Goal: Task Accomplishment & Management: Manage account settings

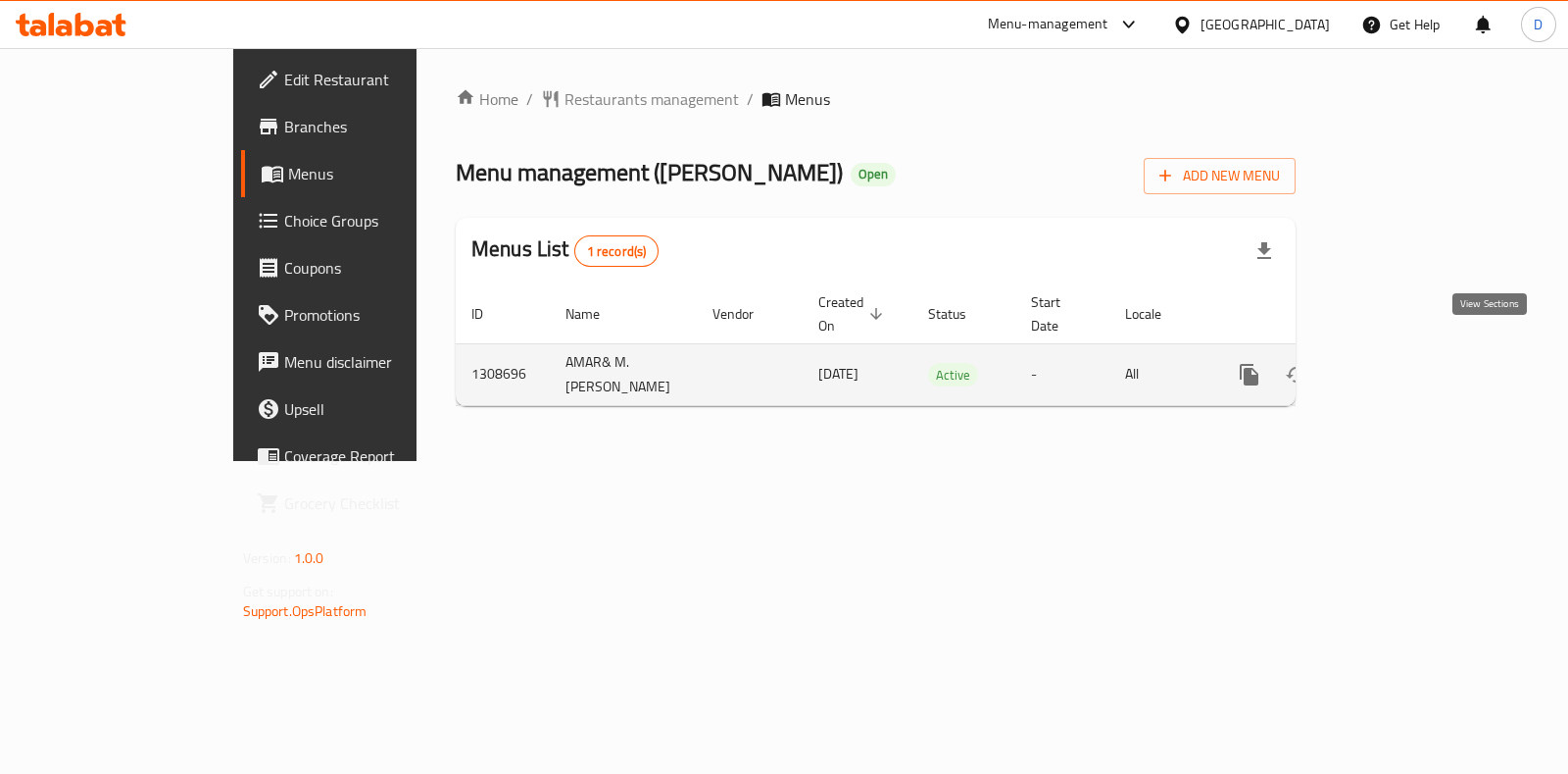
click at [1399, 366] on icon "enhanced table" at bounding box center [1390, 375] width 18 height 18
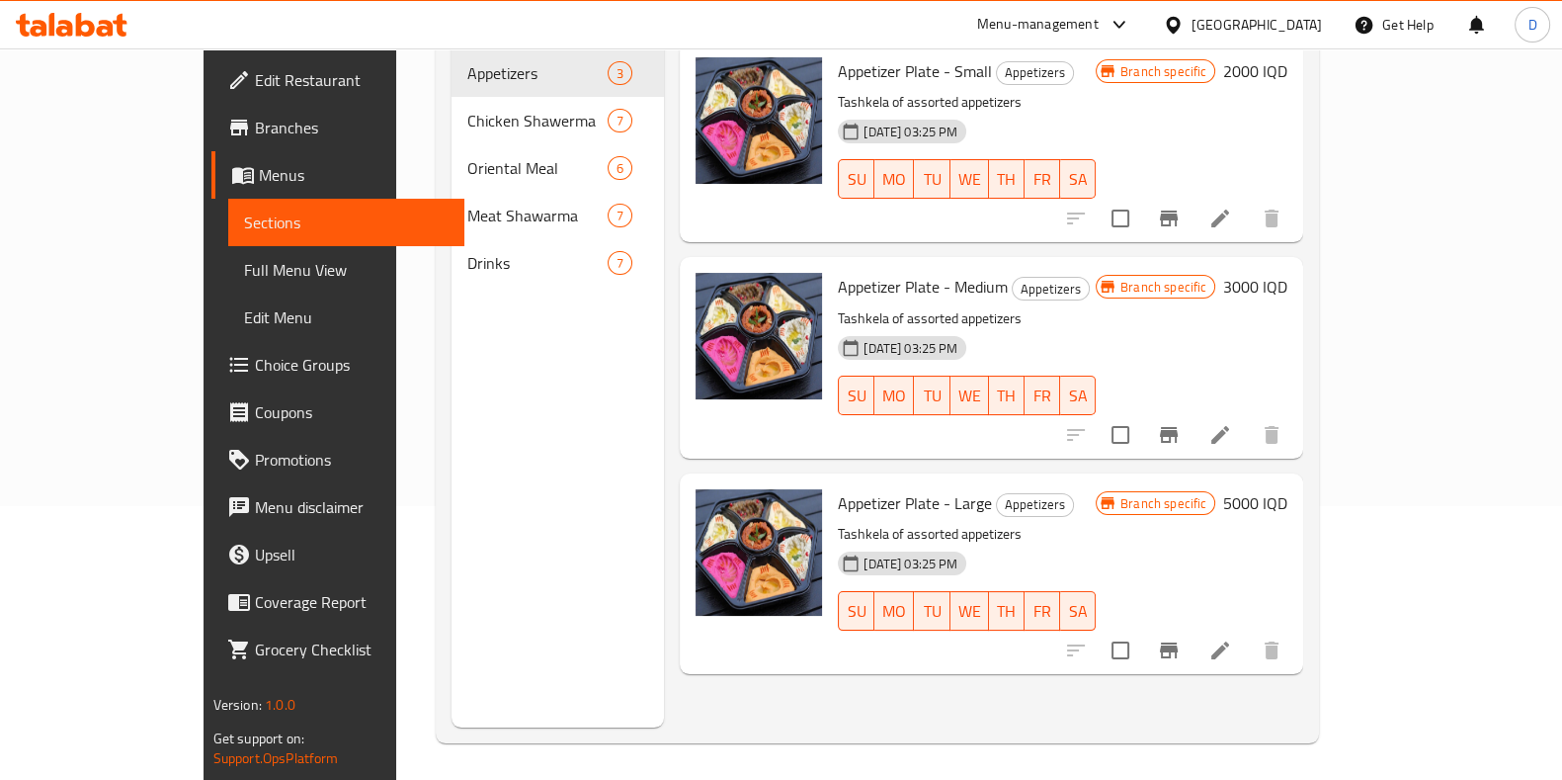
scroll to position [277, 0]
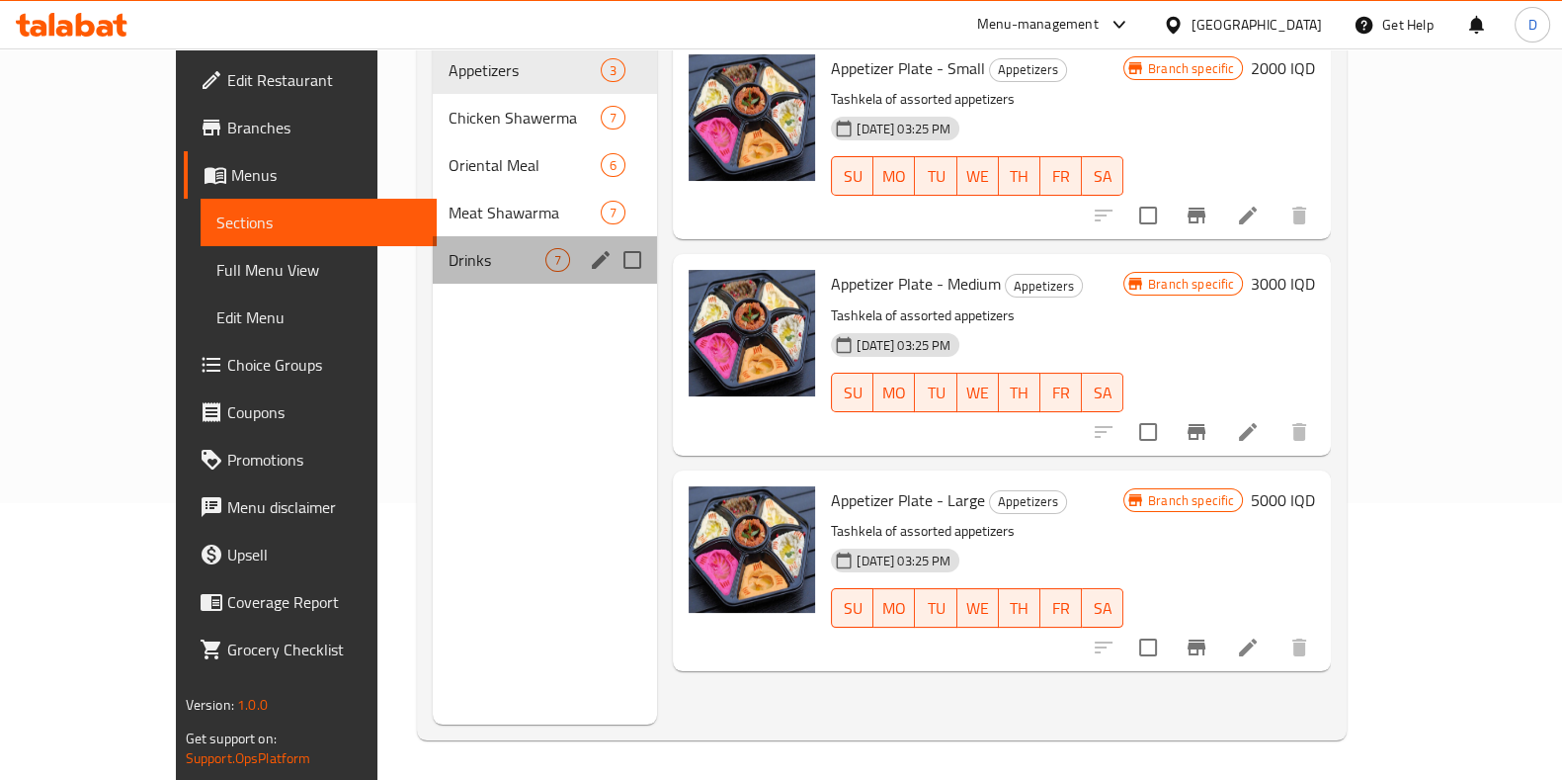
click at [464, 236] on div "Drinks 7" at bounding box center [545, 259] width 224 height 47
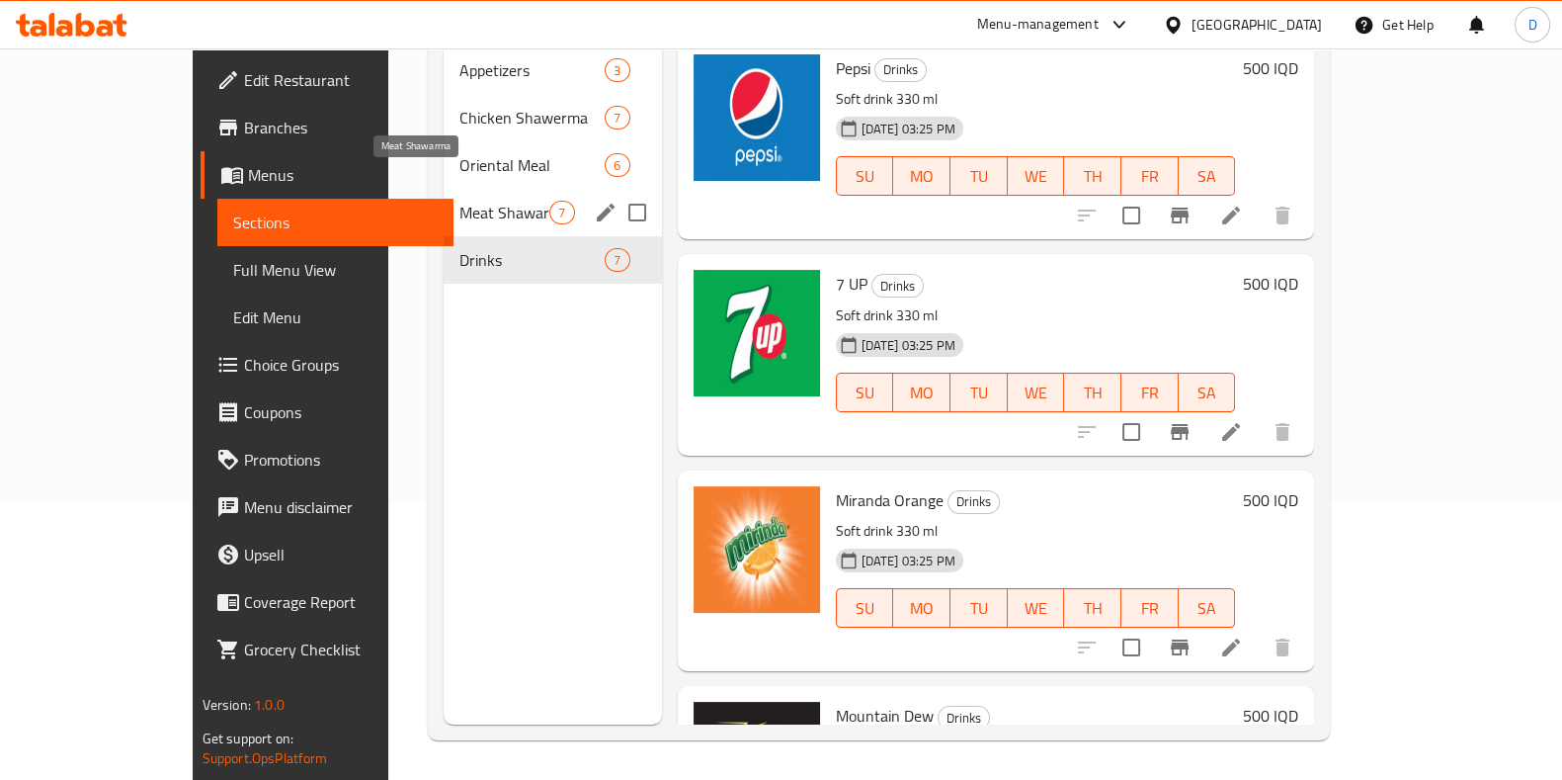
click at [460, 201] on span "Meat Shawarma" at bounding box center [505, 213] width 90 height 24
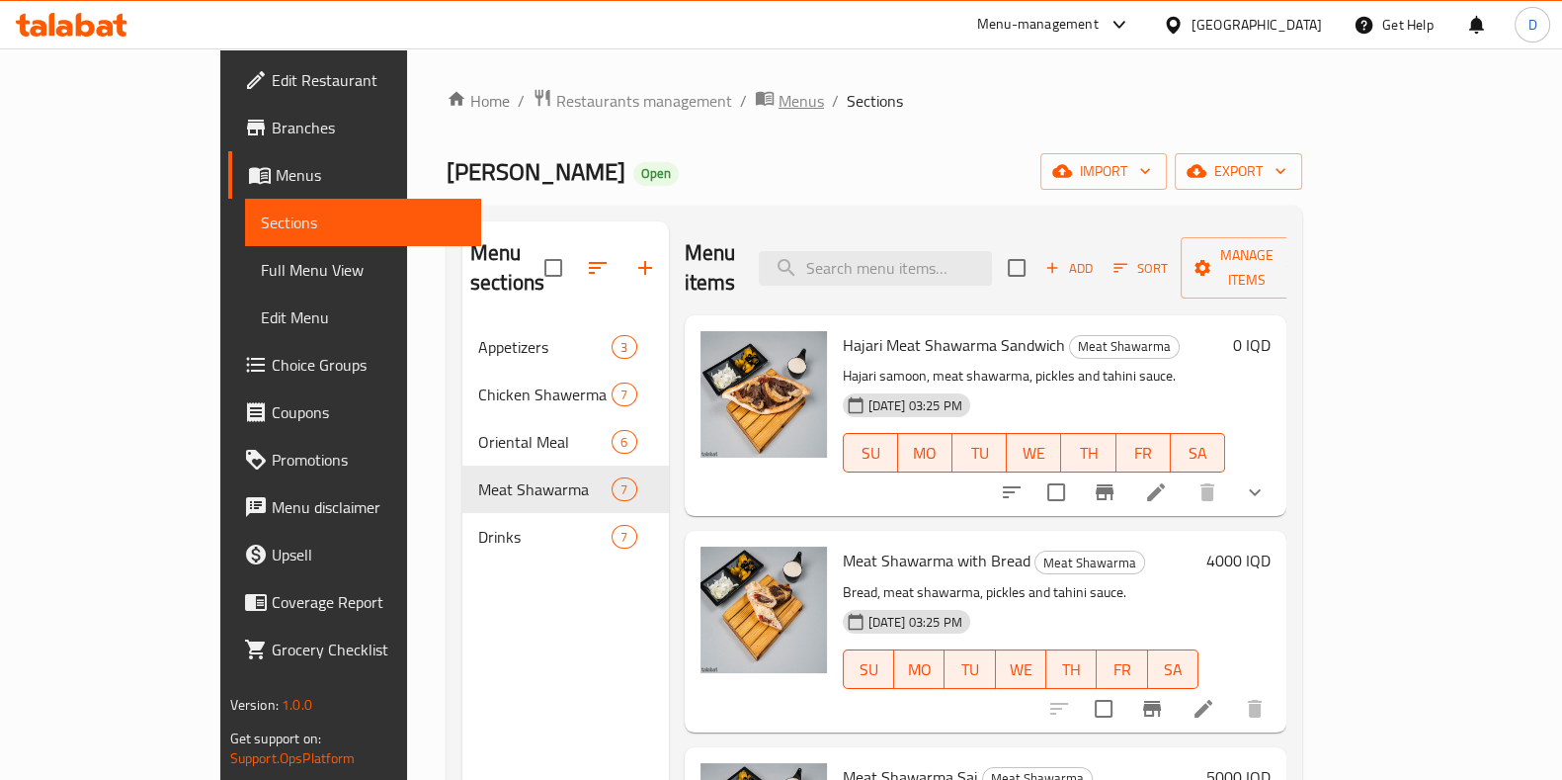
click at [779, 91] on span "Menus" at bounding box center [801, 101] width 45 height 24
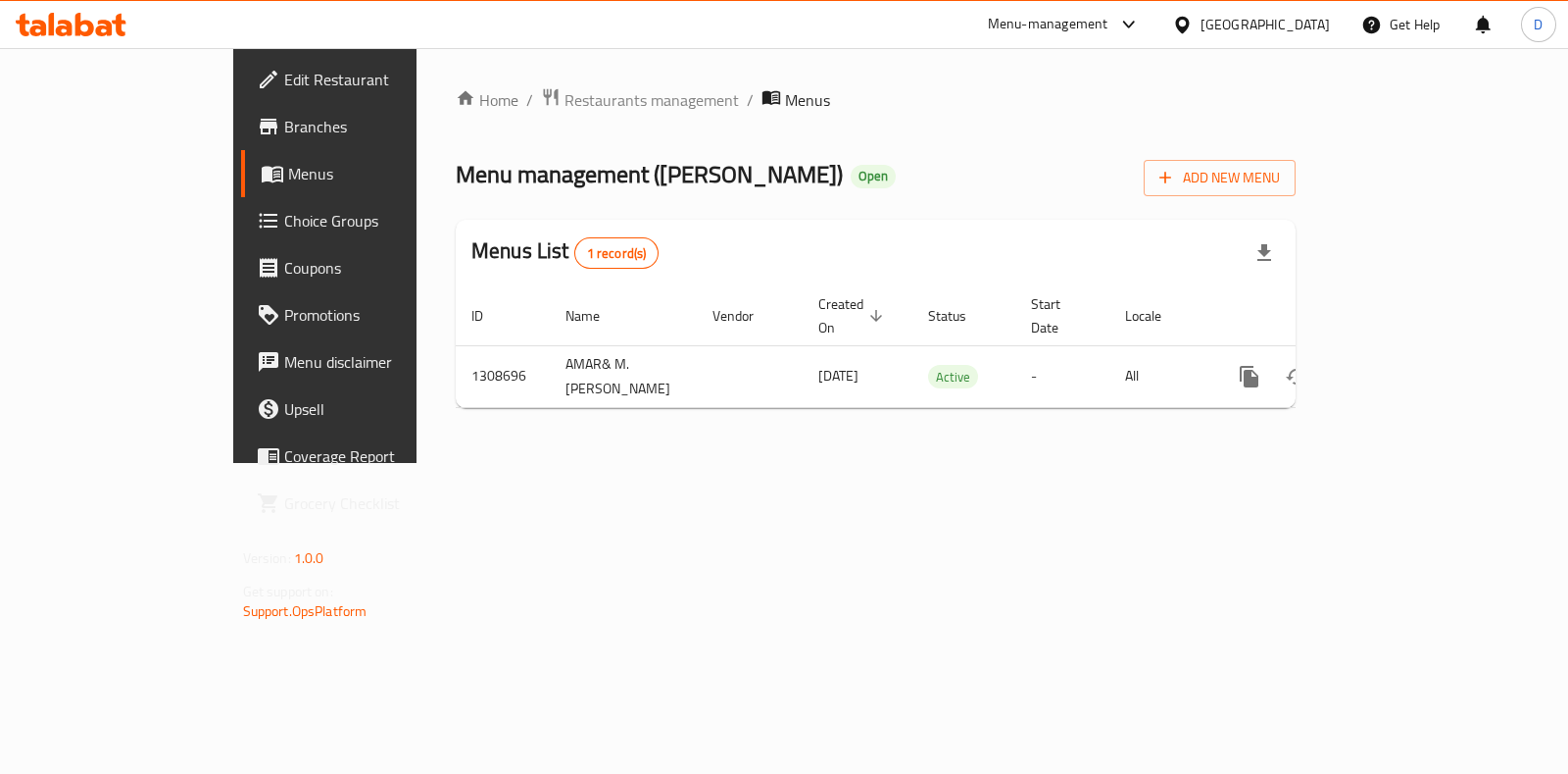
click at [524, 77] on div "Home / Restaurants management / Menus Menu management ( [PERSON_NAME] ) Open Ad…" at bounding box center [876, 255] width 918 height 415
drag, startPoint x: 524, startPoint y: 83, endPoint x: 529, endPoint y: 107, distance: 24.5
click at [529, 107] on div "Home / Restaurants management / Menus Menu management ( [PERSON_NAME] ) Open Ad…" at bounding box center [876, 255] width 918 height 415
click at [564, 107] on span "Restaurants management" at bounding box center [652, 100] width 175 height 24
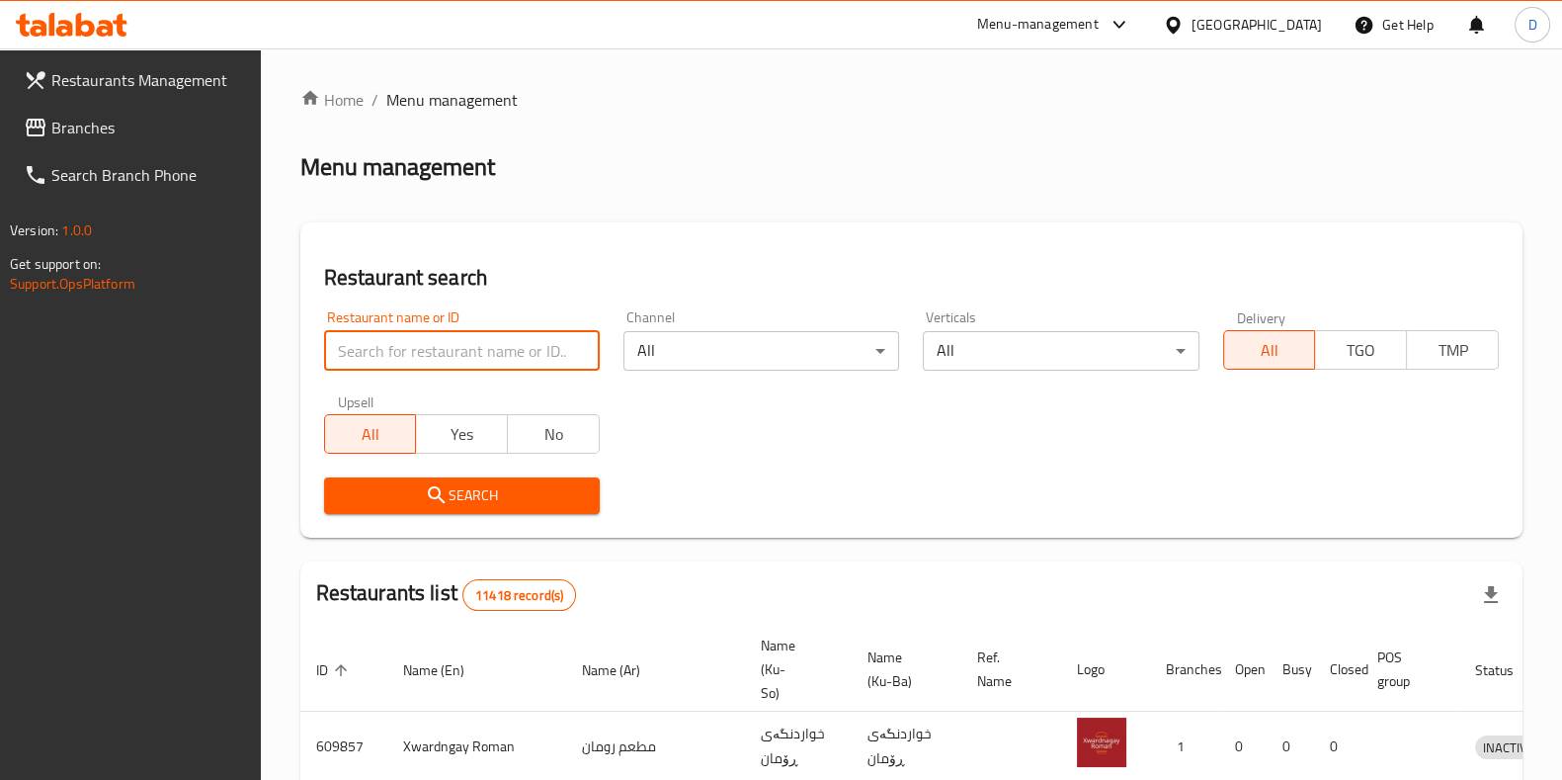
click at [497, 354] on input "search" at bounding box center [462, 351] width 276 height 40
type input "h"
click button "Search" at bounding box center [462, 495] width 276 height 37
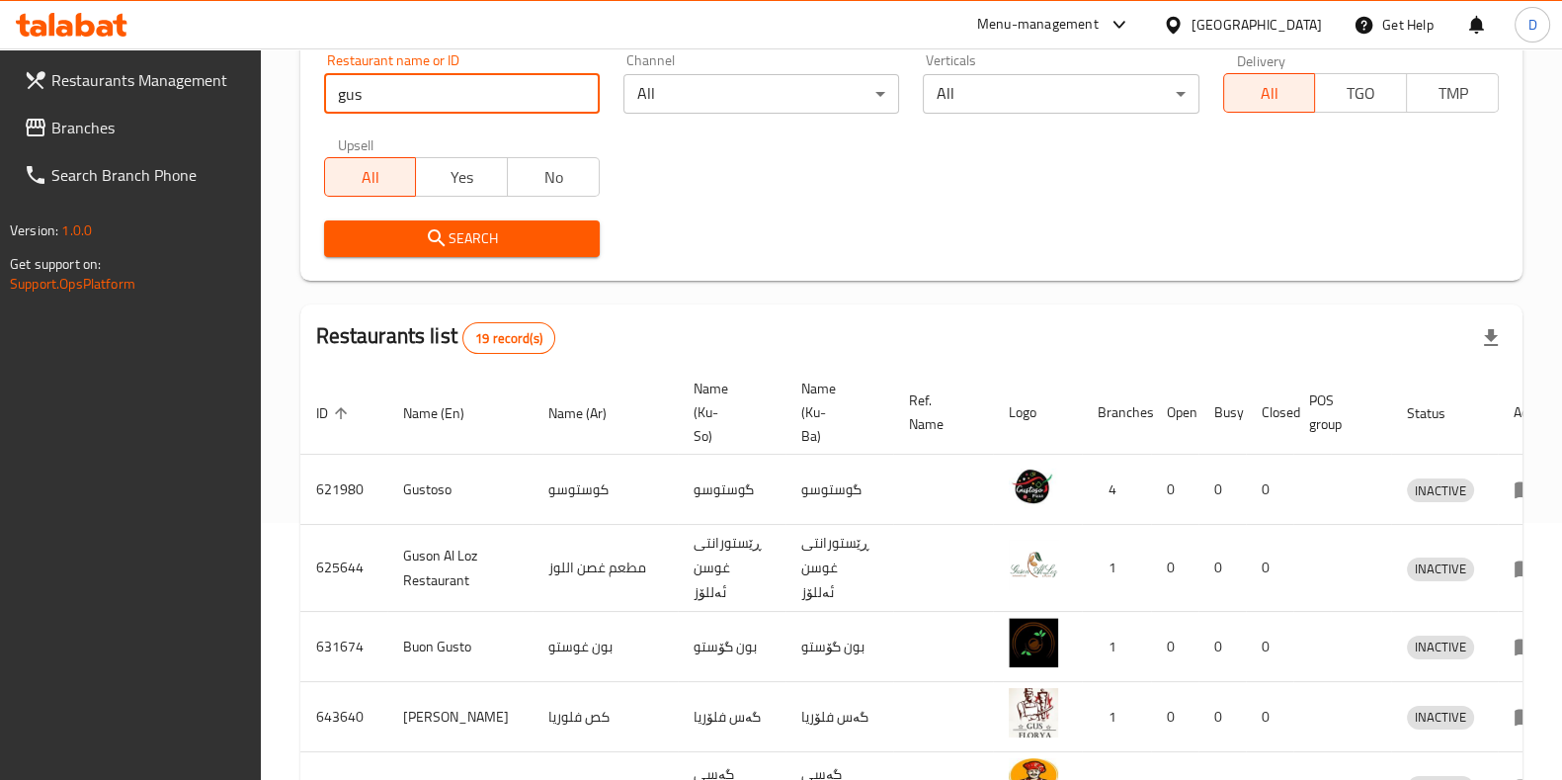
scroll to position [79, 0]
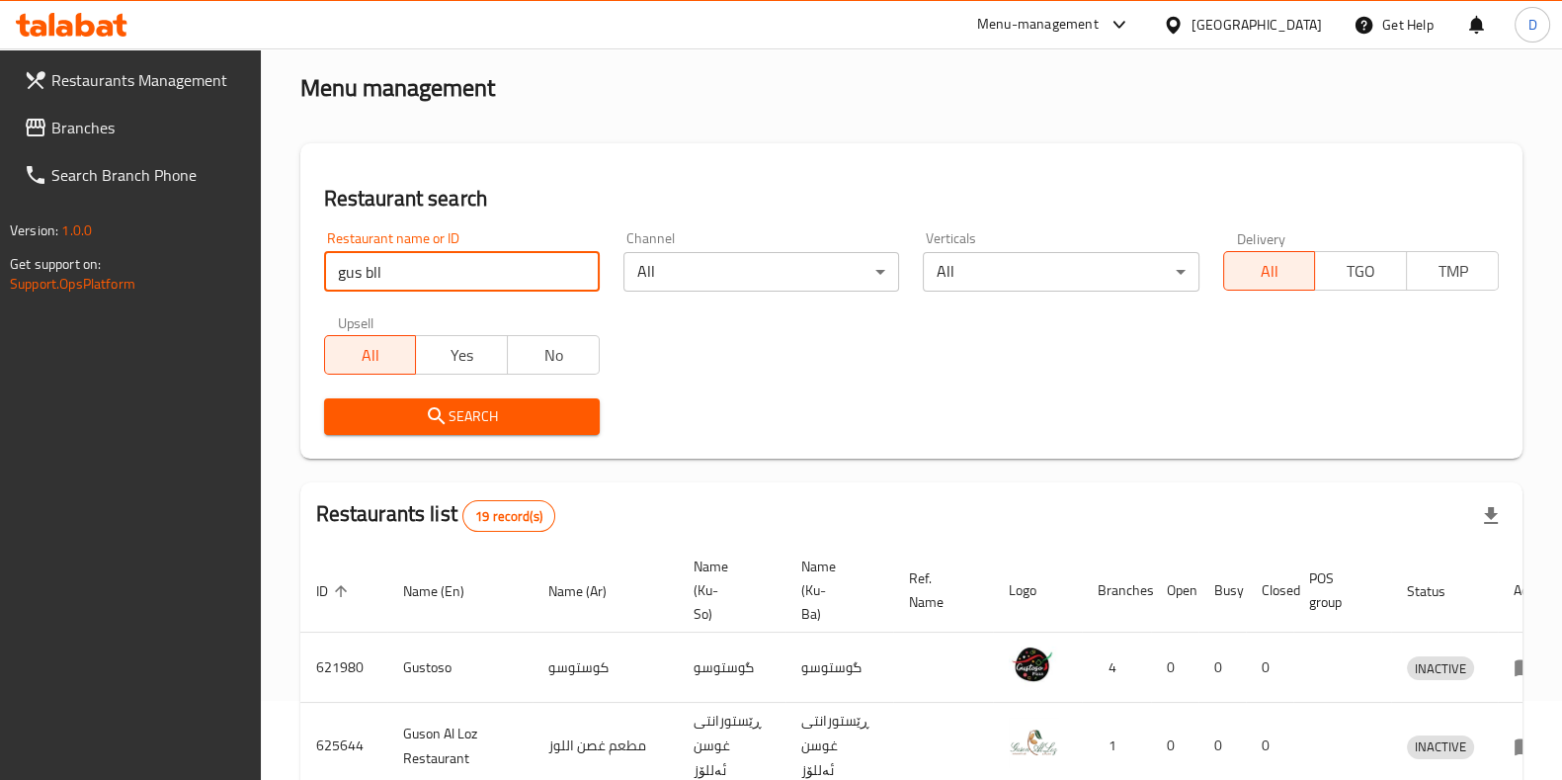
type input "gus bll"
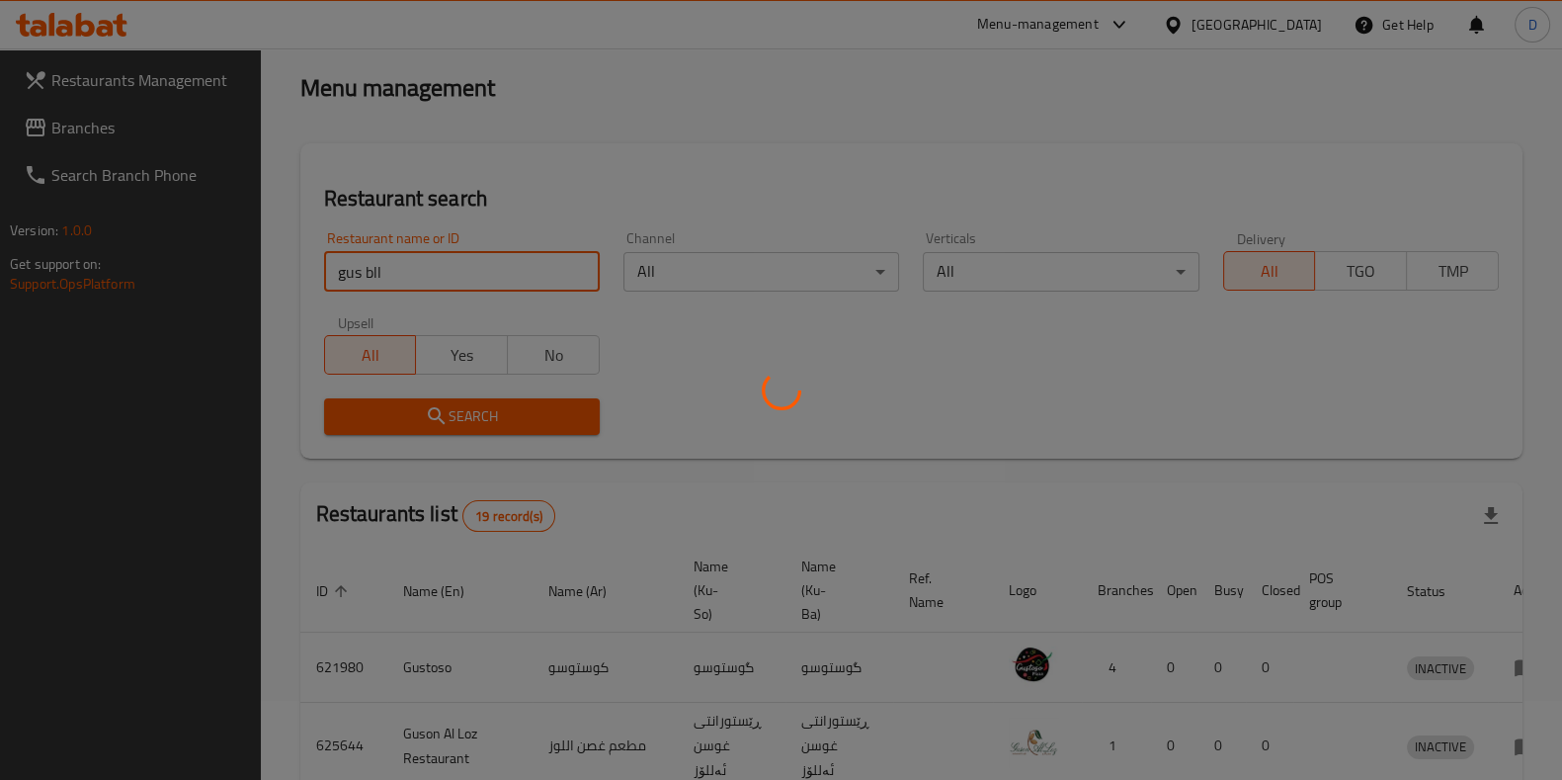
scroll to position [85, 0]
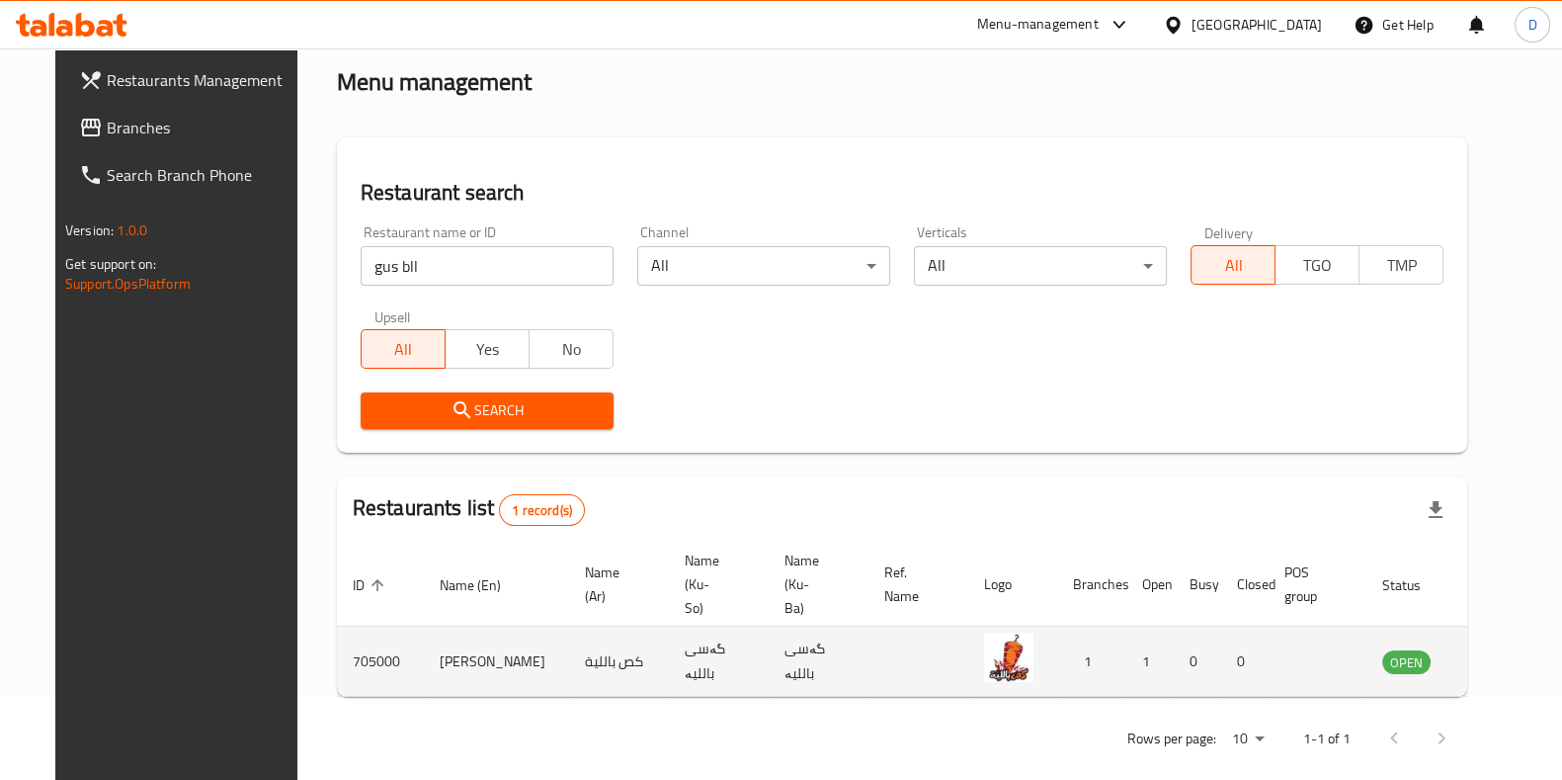
click at [347, 630] on td "705000" at bounding box center [380, 662] width 87 height 70
copy td "705000"
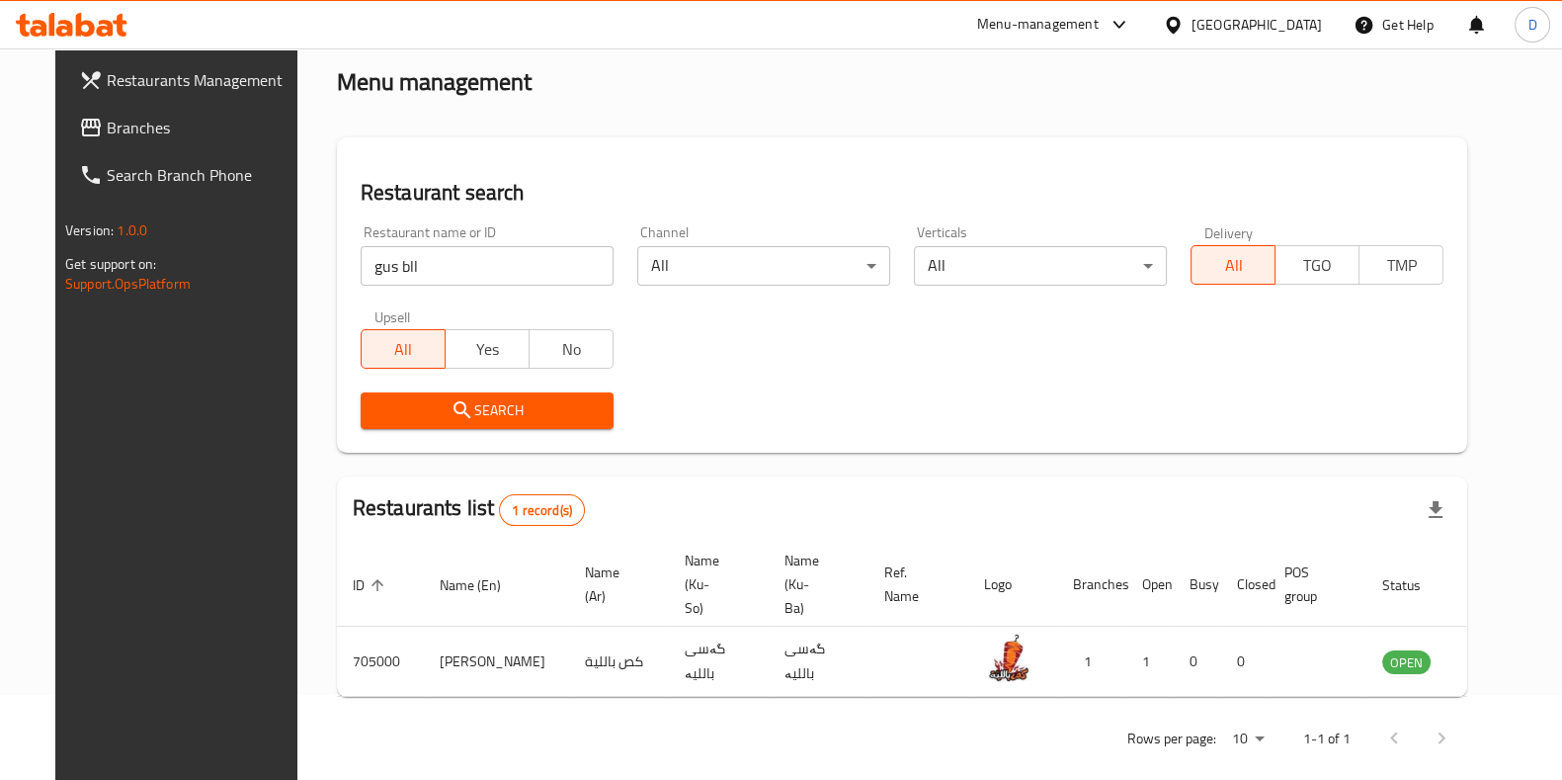
click at [1099, 19] on div "Menu-management" at bounding box center [1038, 25] width 122 height 24
click at [1171, 174] on div "Restaurant-Management" at bounding box center [1090, 172] width 296 height 45
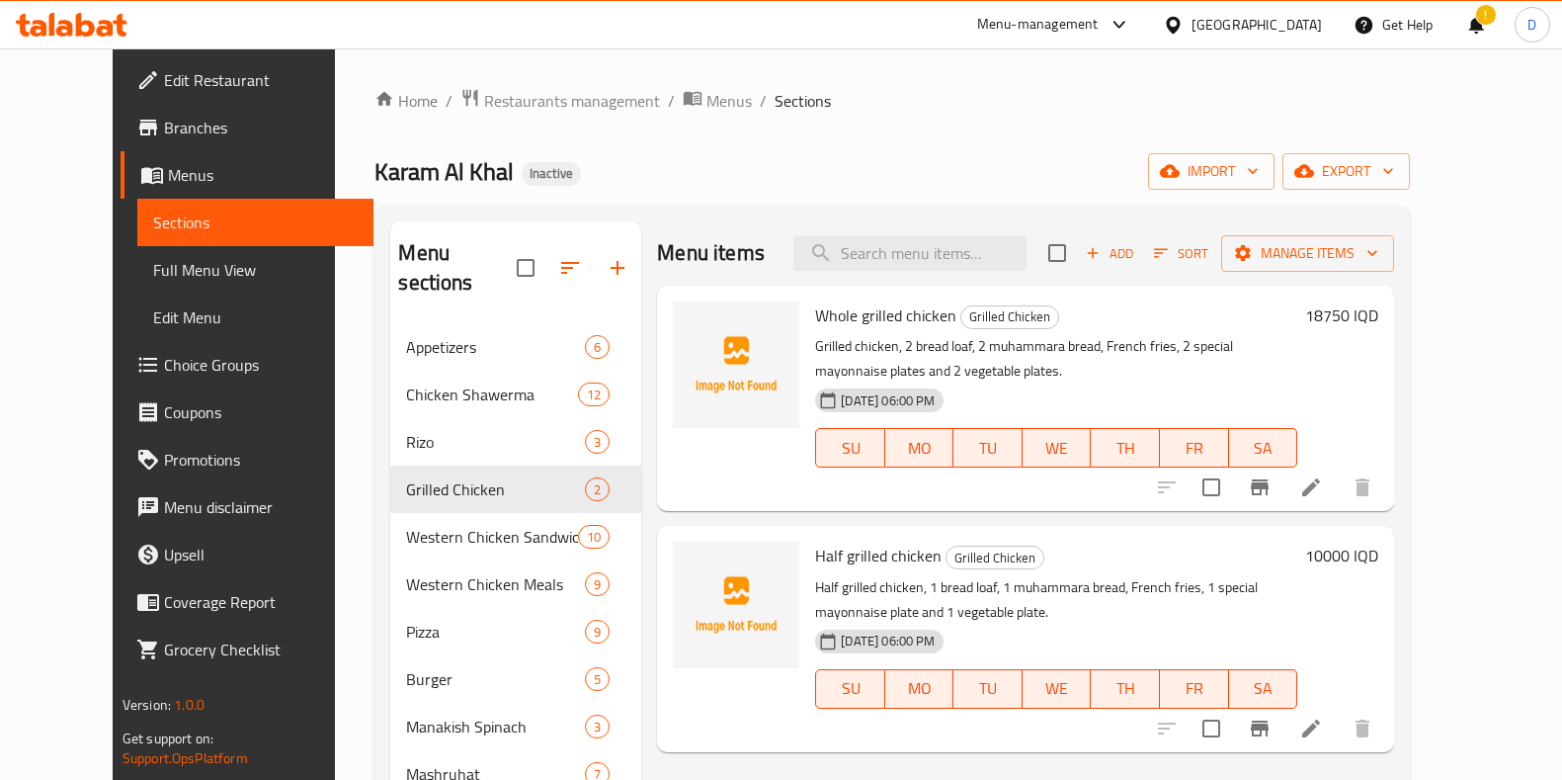
scroll to position [143, 0]
